Goal: Task Accomplishment & Management: Use online tool/utility

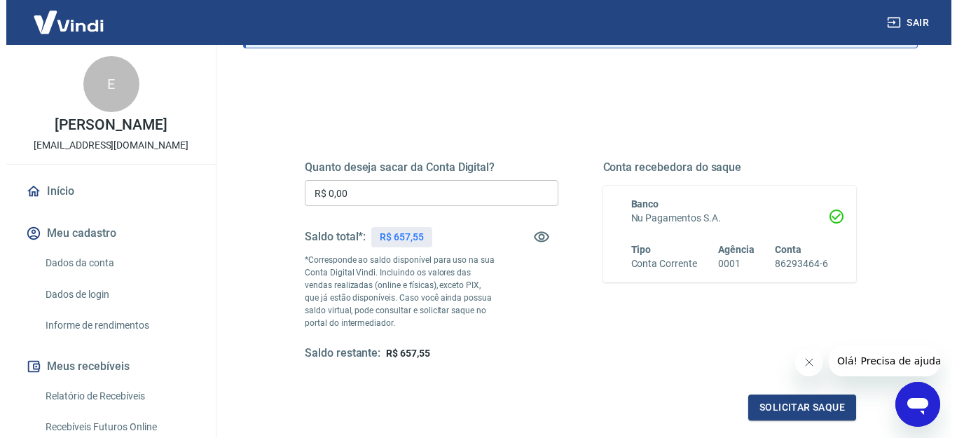
scroll to position [140, 0]
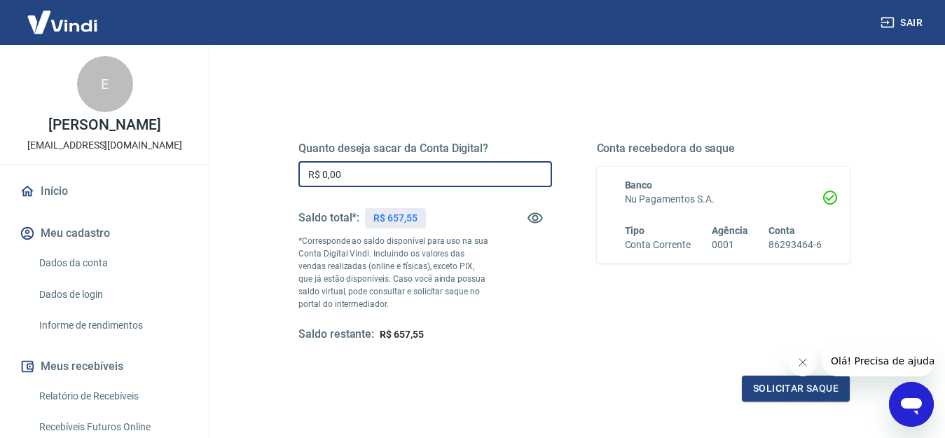
drag, startPoint x: 343, startPoint y: 172, endPoint x: 319, endPoint y: 186, distance: 27.0
click at [319, 186] on input "R$ 0,00" at bounding box center [425, 174] width 254 height 26
type input "R$ 657,00"
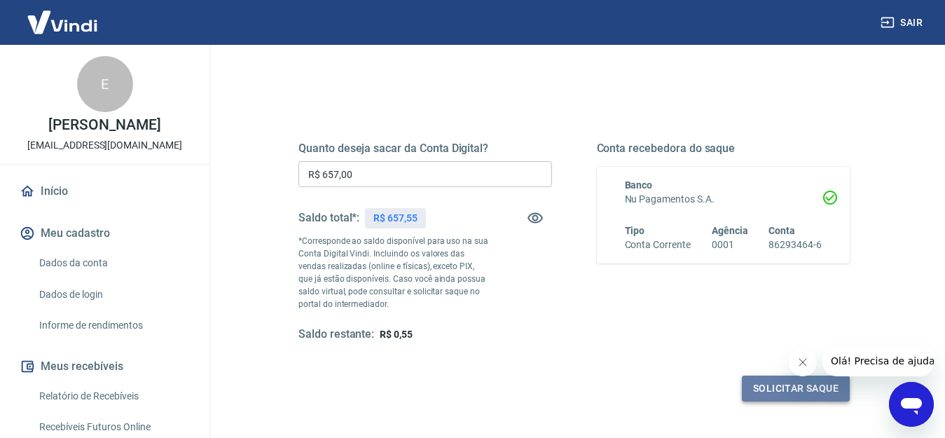
click at [774, 380] on button "Solicitar saque" at bounding box center [796, 389] width 108 height 26
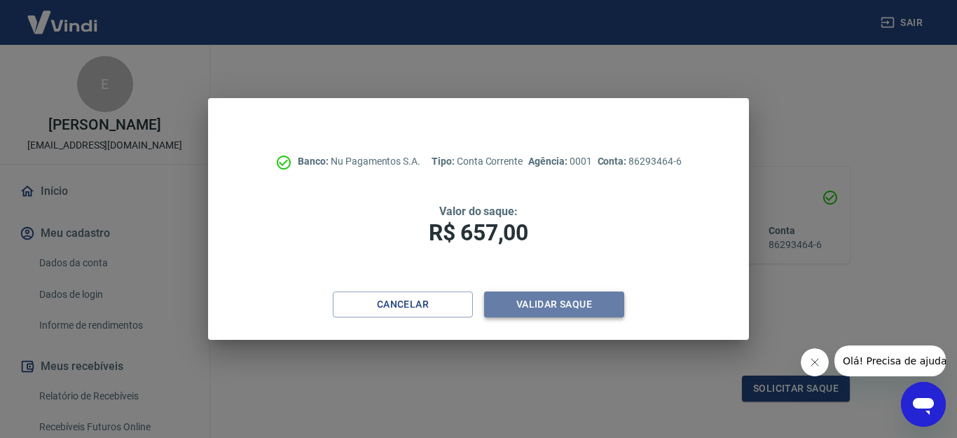
click at [535, 305] on button "Validar saque" at bounding box center [554, 304] width 140 height 26
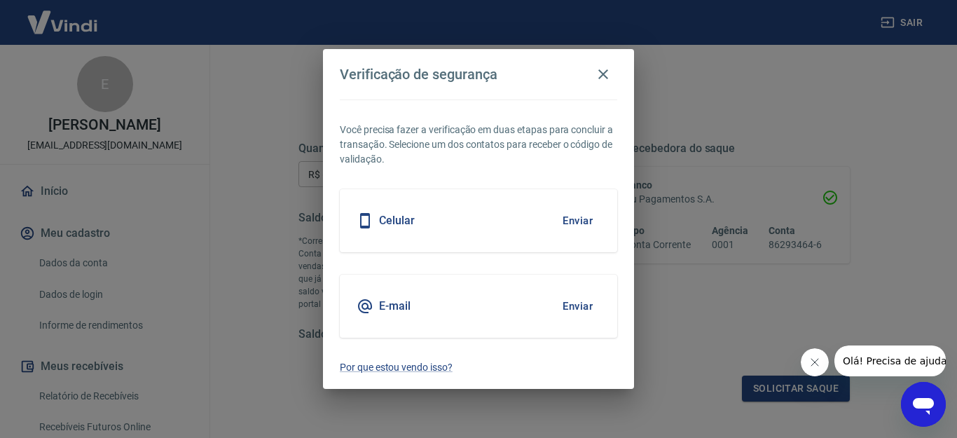
click at [574, 304] on button "Enviar" at bounding box center [578, 305] width 46 height 29
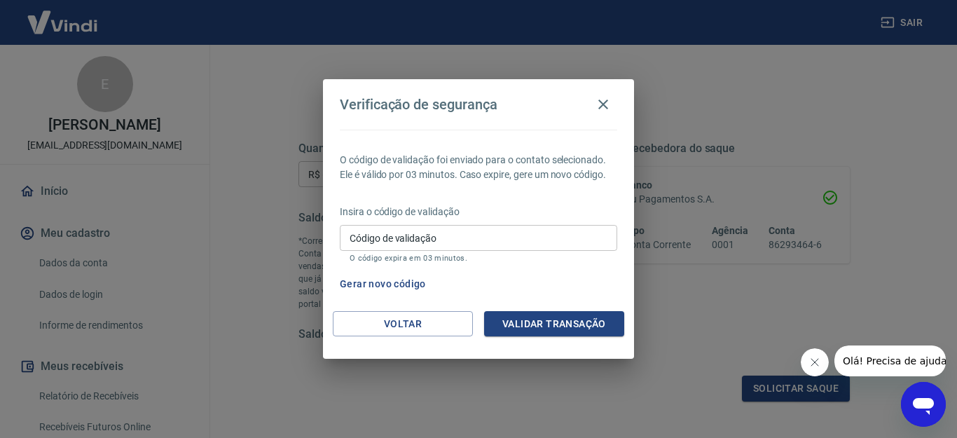
drag, startPoint x: 380, startPoint y: 245, endPoint x: 384, endPoint y: 235, distance: 10.0
click at [380, 244] on input "Código de validação" at bounding box center [478, 238] width 277 height 26
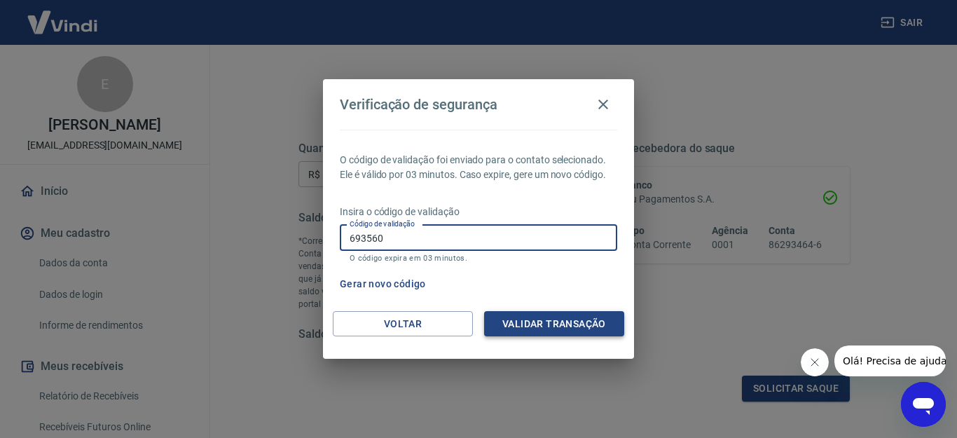
type input "693560"
click at [519, 327] on button "Validar transação" at bounding box center [554, 324] width 140 height 26
